Goal: Task Accomplishment & Management: Use online tool/utility

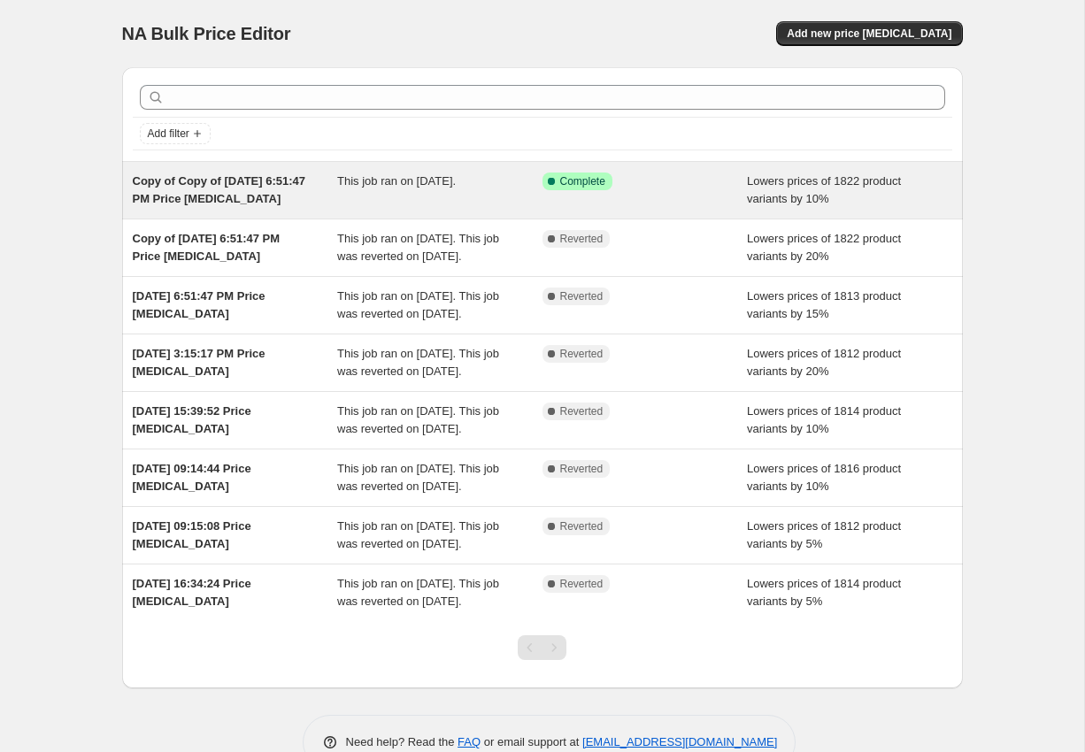
click at [279, 186] on span "Copy of Copy of [DATE] 6:51:47 PM Price [MEDICAL_DATA]" at bounding box center [219, 189] width 173 height 31
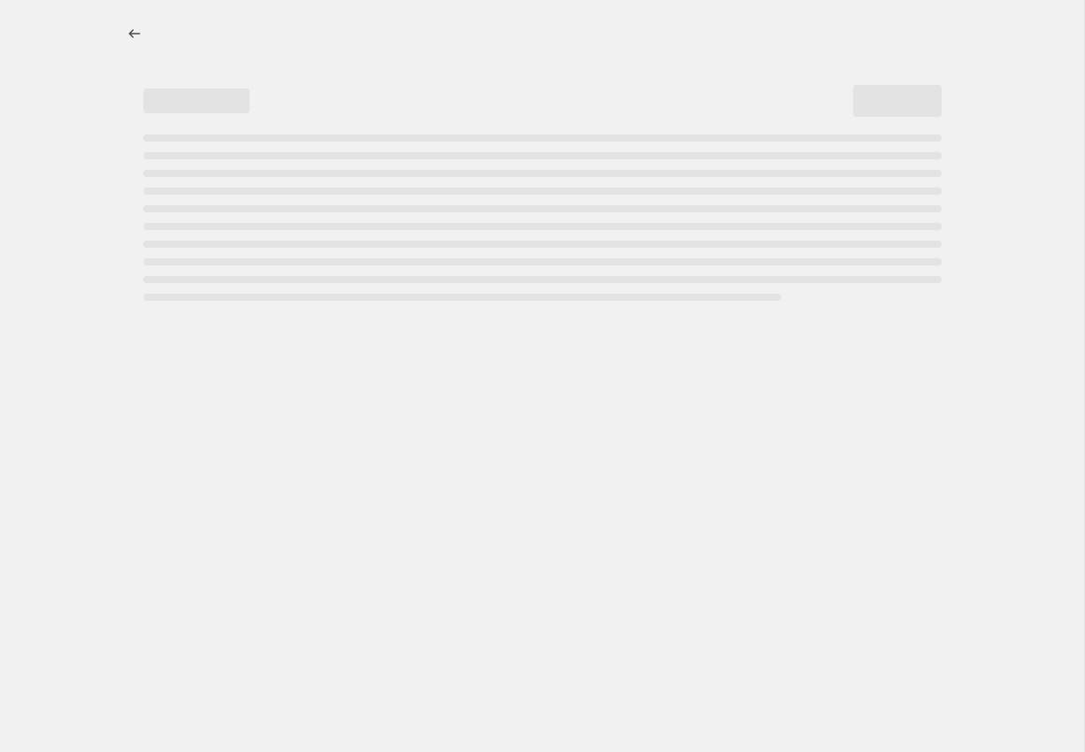
select select "percentage"
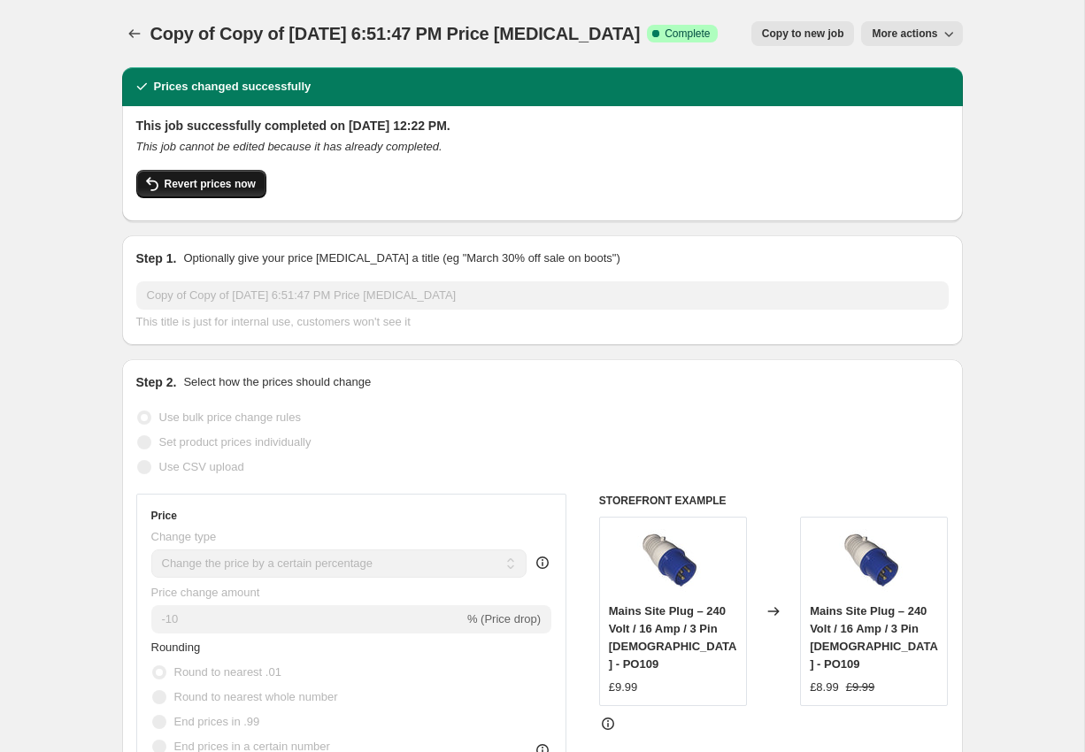
click at [192, 182] on span "Revert prices now" at bounding box center [210, 184] width 91 height 14
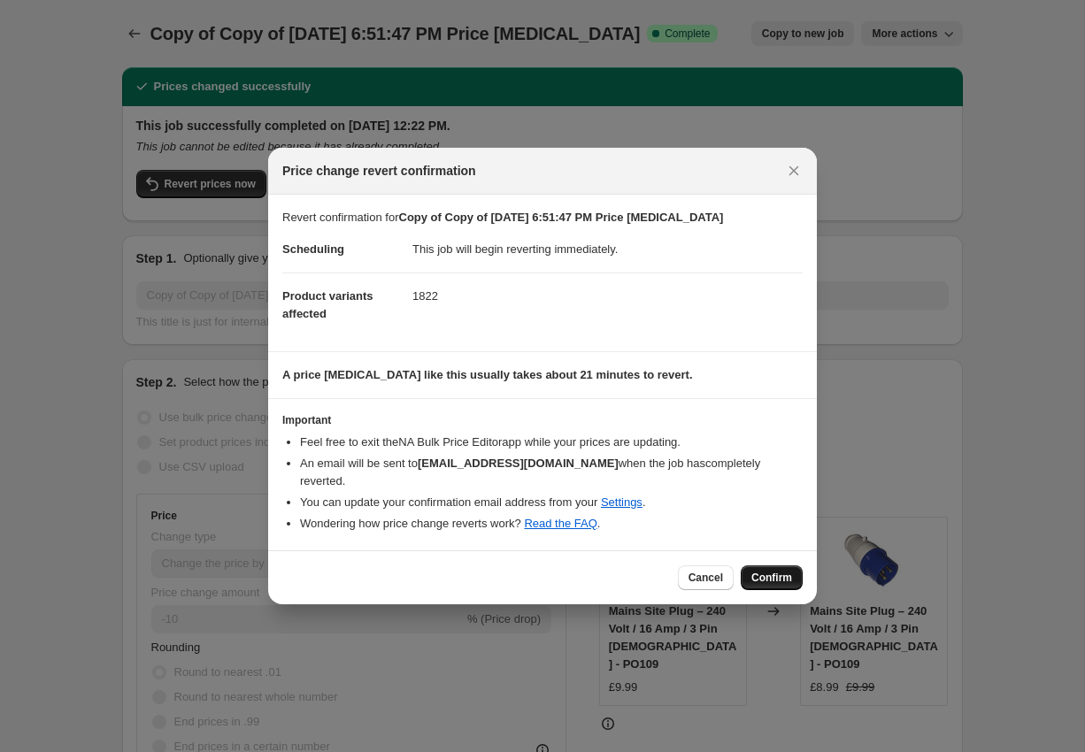
click at [774, 571] on span "Confirm" at bounding box center [771, 578] width 41 height 14
